Goal: Check status: Check status

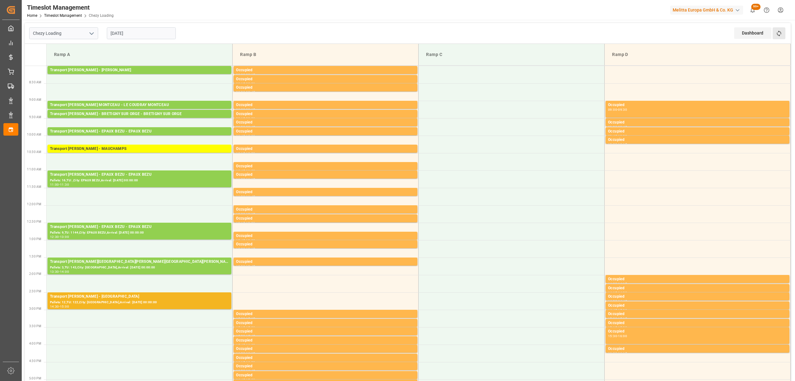
click at [774, 32] on button "Refresh Time Slots" at bounding box center [779, 33] width 13 height 12
